Goal: Transaction & Acquisition: Purchase product/service

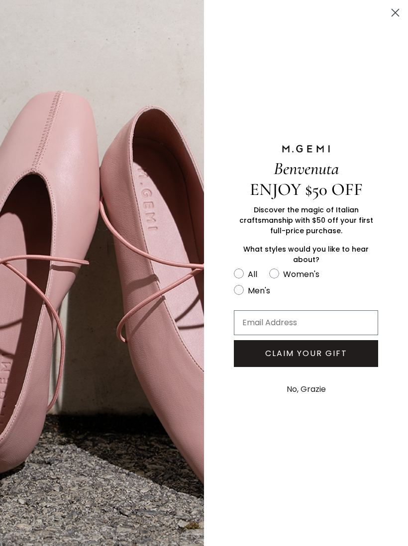
click at [305, 395] on button "No, Grazie" at bounding box center [306, 389] width 49 height 25
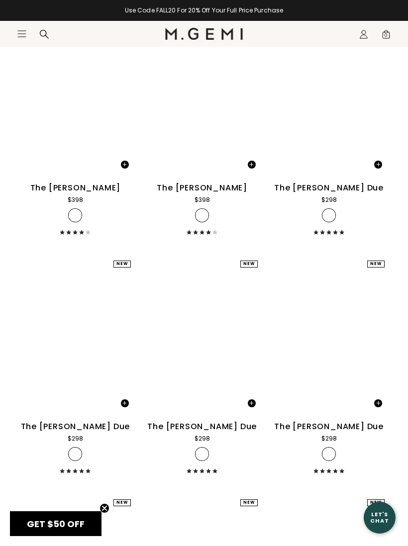
scroll to position [5640, 0]
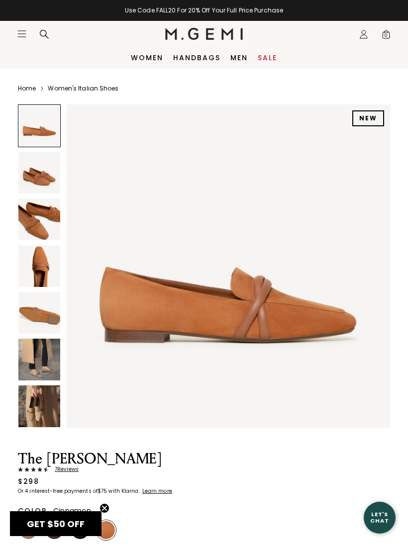
click at [34, 169] on img at bounding box center [39, 173] width 42 height 42
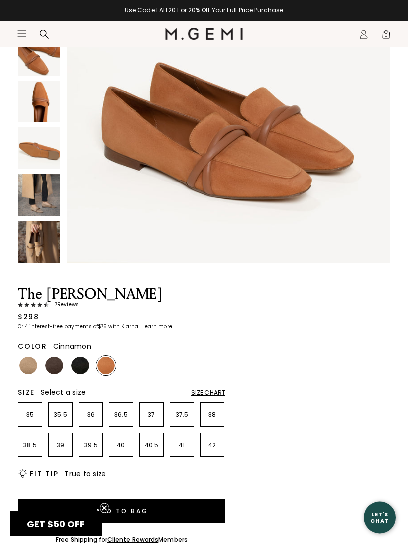
scroll to position [165, 0]
click at [30, 359] on img at bounding box center [28, 366] width 18 height 18
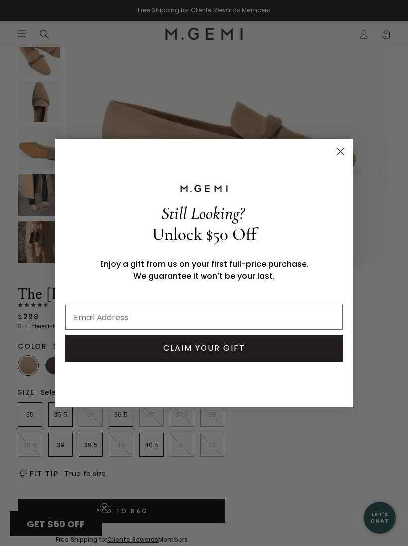
click at [343, 159] on circle "Close dialog" at bounding box center [340, 151] width 16 height 16
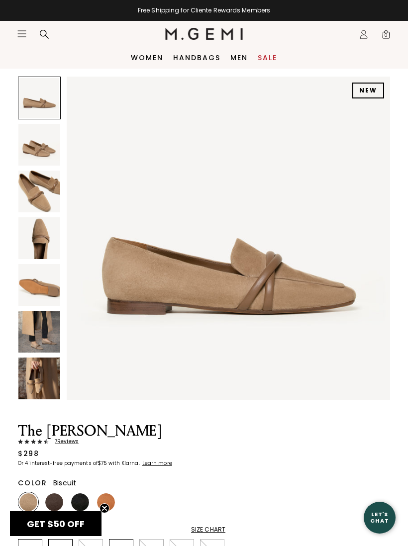
scroll to position [27, 0]
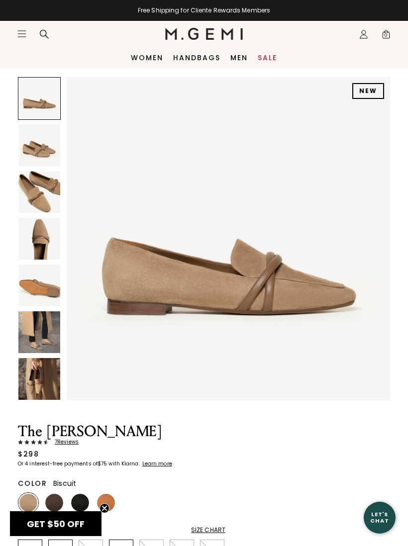
click at [57, 499] on img at bounding box center [54, 503] width 18 height 18
